Goal: Task Accomplishment & Management: Manage account settings

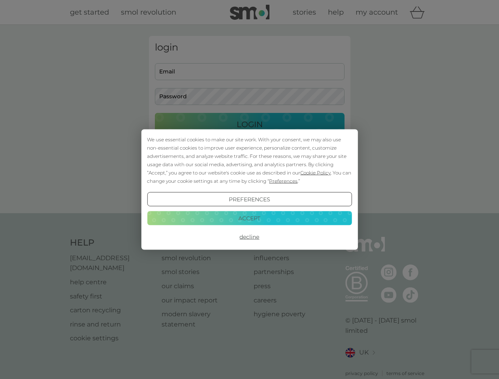
click at [315, 173] on span "Cookie Policy" at bounding box center [315, 173] width 30 height 6
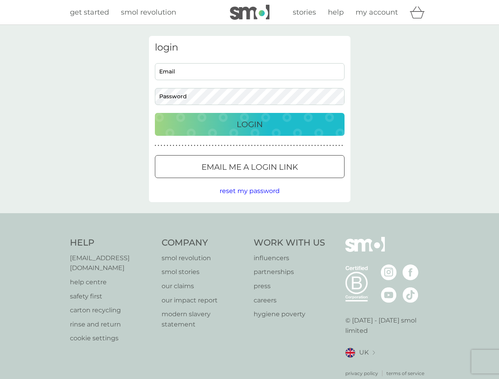
click at [282, 181] on div "login Email Password Login ● ● ● ● ● ● ● ● ● ● ● ● ● ● ● ● ● ● ● ● ● ● ● ● ● ● …" at bounding box center [249, 119] width 201 height 166
click at [249, 199] on div "login Email Password Login ● ● ● ● ● ● ● ● ● ● ● ● ● ● ● ● ● ● ● ● ● ● ● ● ● ● …" at bounding box center [249, 119] width 201 height 166
click at [249, 237] on div "Help [EMAIL_ADDRESS][DOMAIN_NAME] help centre safety first carton recycling rin…" at bounding box center [249, 307] width 359 height 140
click at [249, 218] on div "Help [EMAIL_ADDRESS][DOMAIN_NAME] help centre safety first carton recycling rin…" at bounding box center [249, 307] width 499 height 188
